Goal: Transaction & Acquisition: Purchase product/service

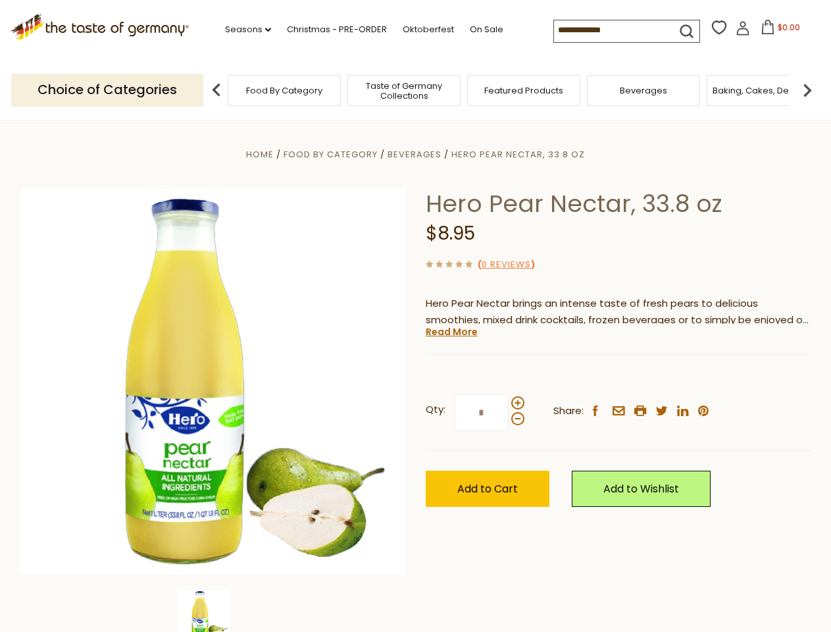
click at [415, 316] on div "Home Food By Category [GEOGRAPHIC_DATA] Hero Pear Nectar, 33.8 oz Hero Pear Nec…" at bounding box center [416, 399] width 810 height 507
click at [243, 30] on link "Seasons dropdown_arrow" at bounding box center [248, 29] width 46 height 14
click at [611, 30] on input at bounding box center [609, 29] width 111 height 18
click at [778, 31] on span "$0.00" at bounding box center [789, 27] width 22 height 11
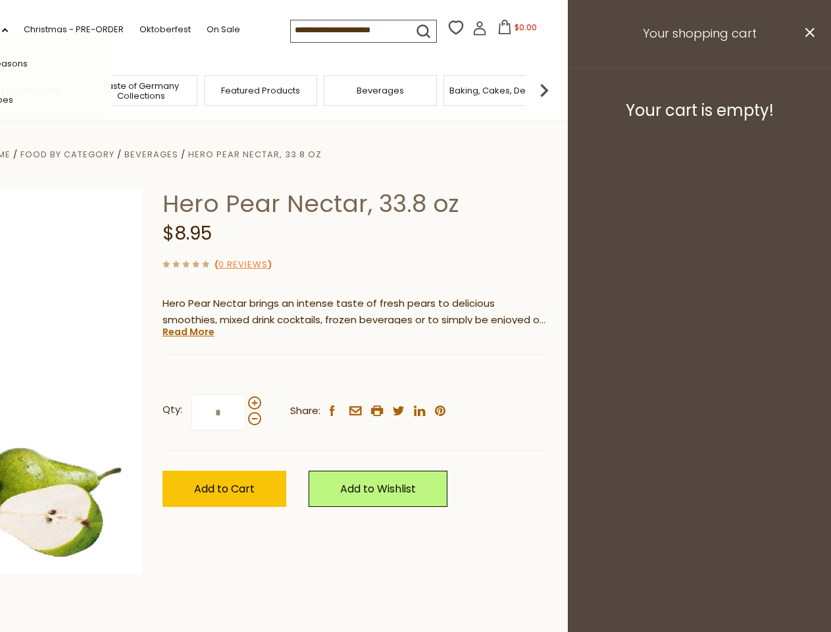
click at [111, 90] on div "All Seasons Recipes Game Day [DATE] [DATE] [DATE][PERSON_NAME] [DATE] Springfes…" at bounding box center [36, 316] width 149 height 558
click at [808, 90] on footer "Your cart is empty!" at bounding box center [699, 110] width 263 height 85
click at [415, 376] on div "Qty: * Share: facebook email printer twitter linkedin pinterest" at bounding box center [355, 413] width 385 height 76
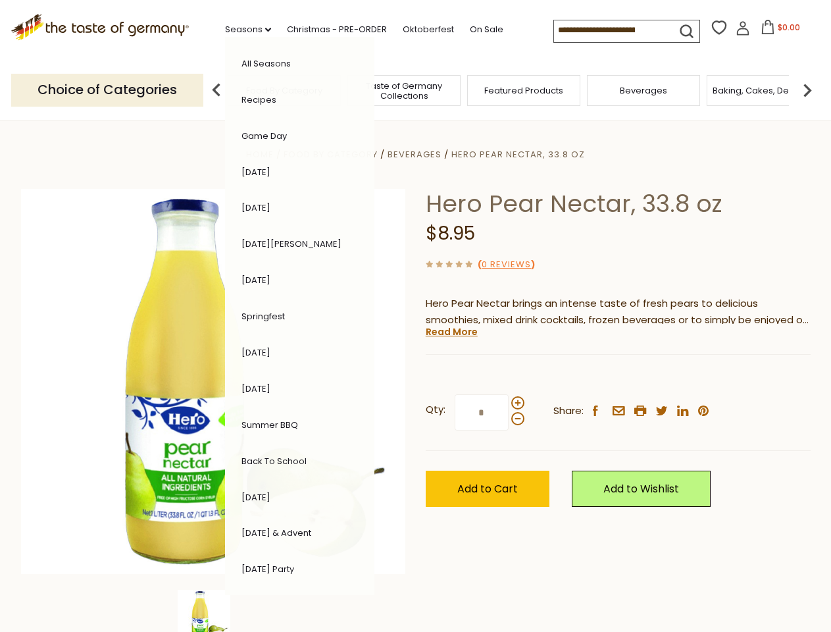
click at [213, 611] on div "Home Food By Category [GEOGRAPHIC_DATA] Hero Pear Nectar, 33.8 oz Hero Pear Nec…" at bounding box center [416, 399] width 810 height 507
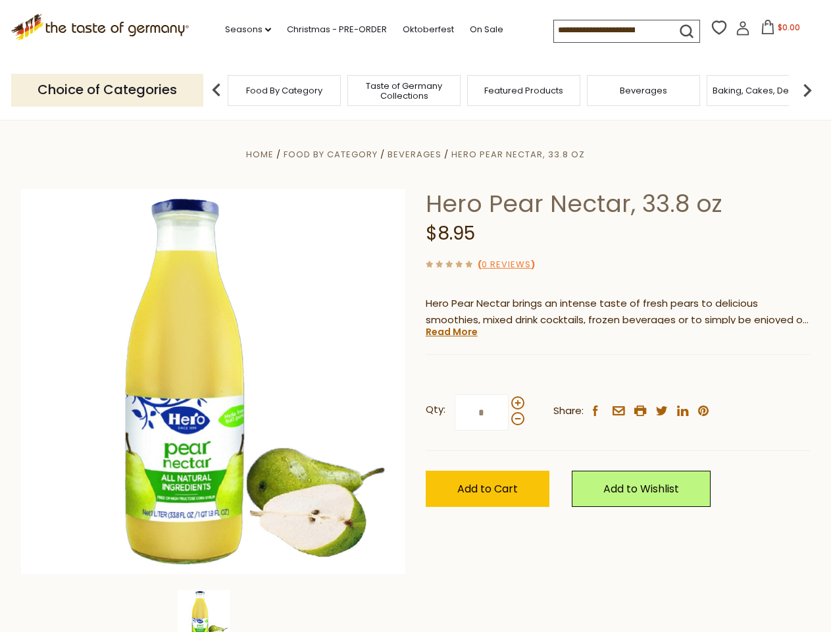
click at [213, 611] on img at bounding box center [204, 616] width 53 height 53
click at [451, 332] on link "Read More" at bounding box center [452, 331] width 52 height 13
